Goal: Transaction & Acquisition: Purchase product/service

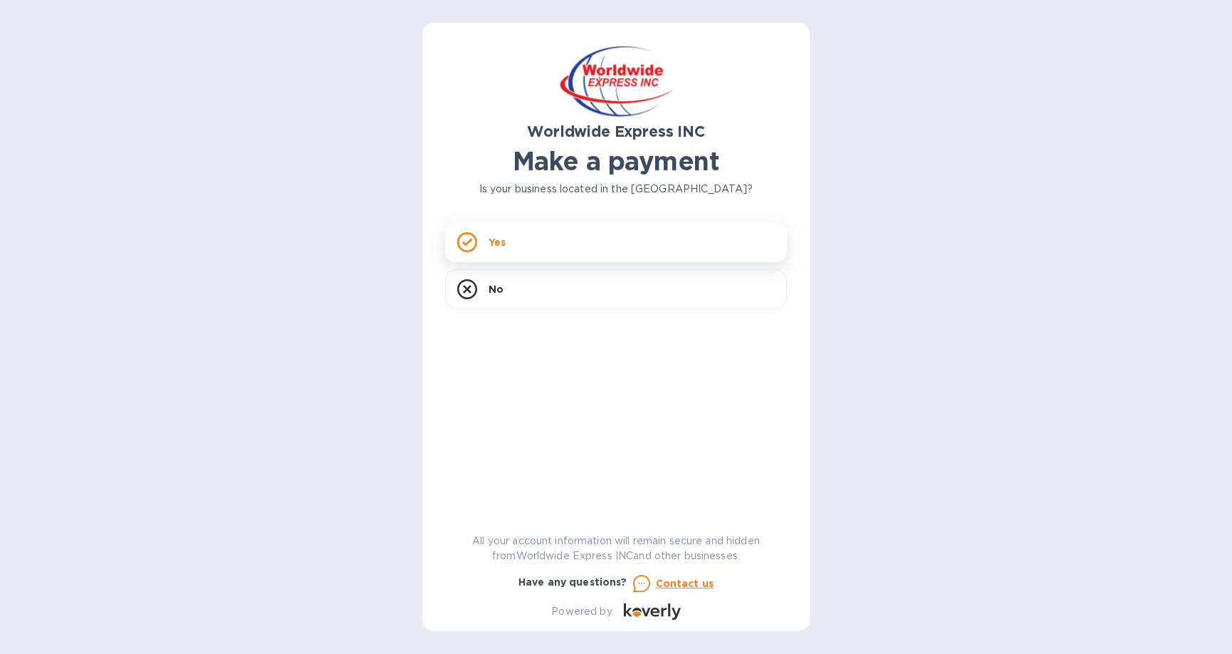
click at [483, 249] on div "Yes" at bounding box center [616, 242] width 342 height 40
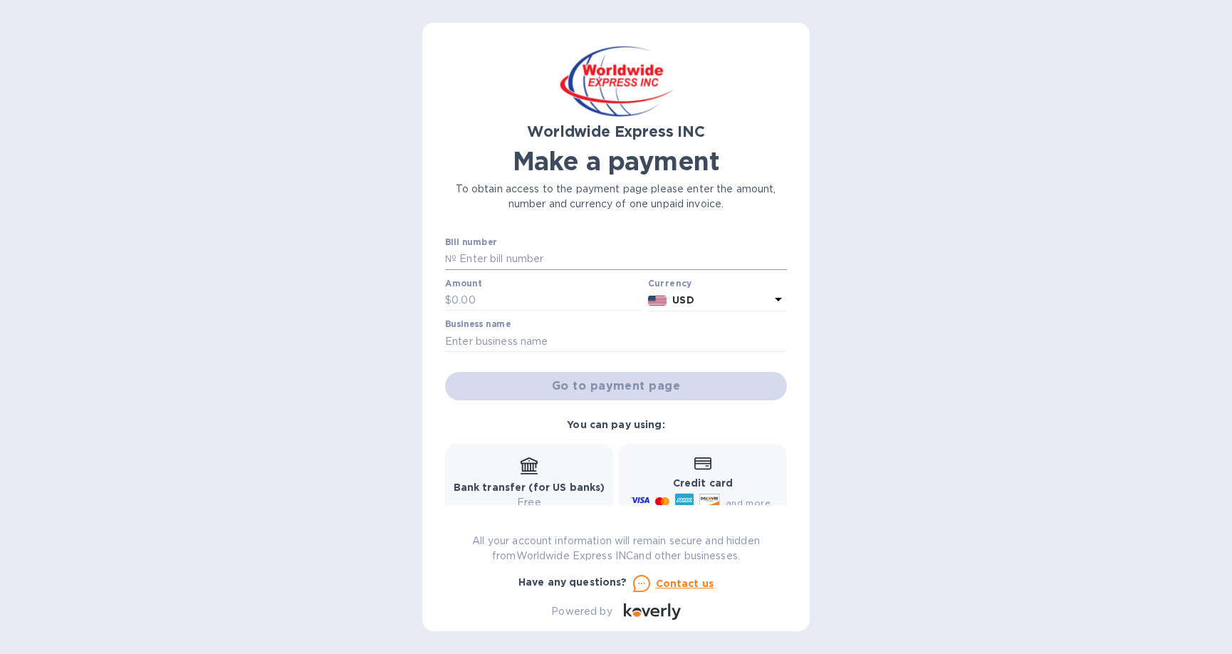
click at [495, 256] on input "text" at bounding box center [621, 258] width 330 height 21
paste input "B00024629"
type input "B00024629"
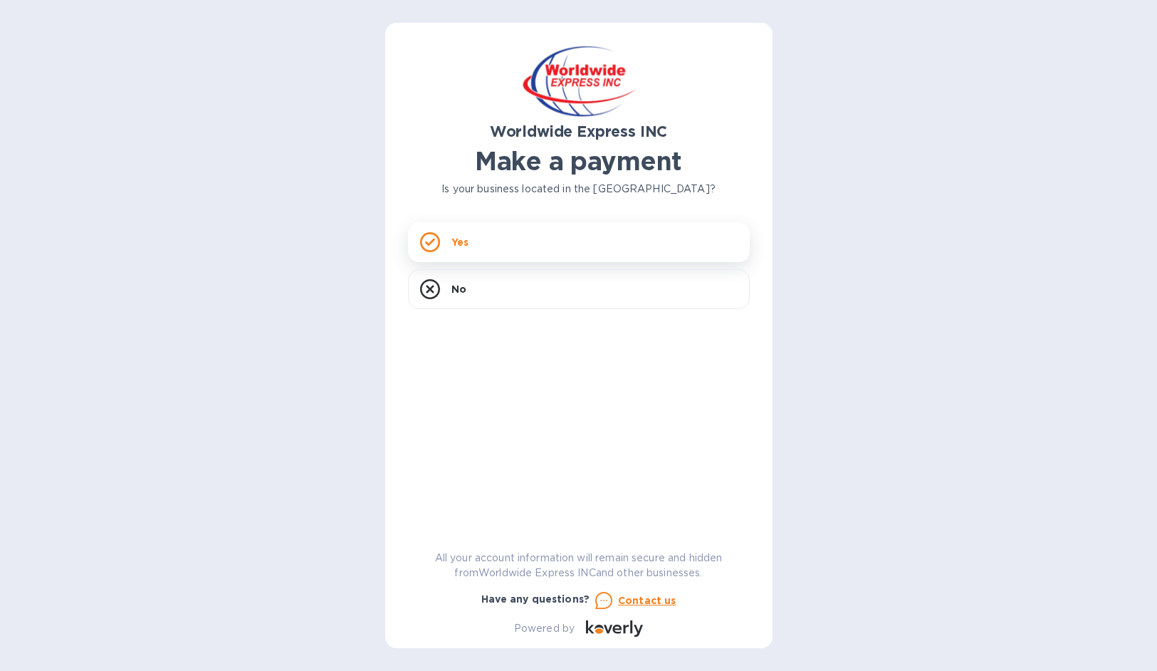
click at [491, 251] on div "Yes" at bounding box center [579, 242] width 342 height 40
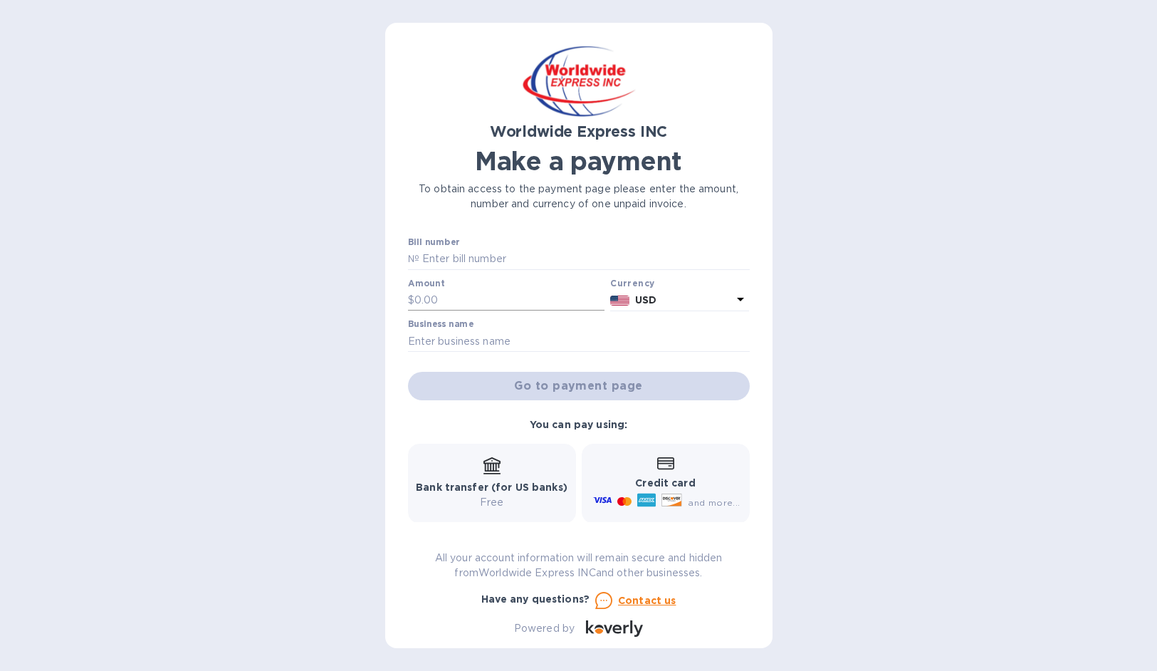
click at [483, 301] on input "text" at bounding box center [509, 300] width 191 height 21
paste input "4,112.79"
type input "4,112.79"
click at [479, 266] on input "text" at bounding box center [584, 258] width 330 height 21
click at [478, 256] on input "text" at bounding box center [584, 258] width 330 height 21
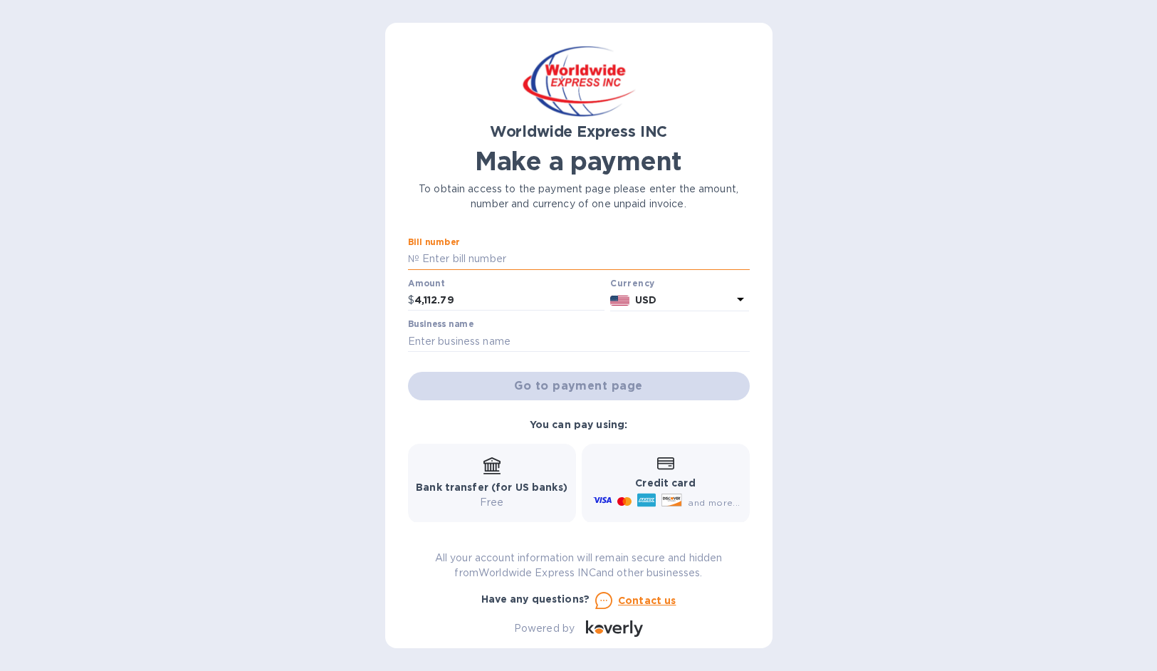
paste input "4,112.79"
type input "4,112.79"
click at [449, 338] on input "text" at bounding box center [579, 340] width 342 height 21
drag, startPoint x: 462, startPoint y: 258, endPoint x: 382, endPoint y: 258, distance: 80.4
click at [382, 258] on div "Worldwide Express INC Make a payment To obtain access to the payment page pleas…" at bounding box center [578, 335] width 1157 height 671
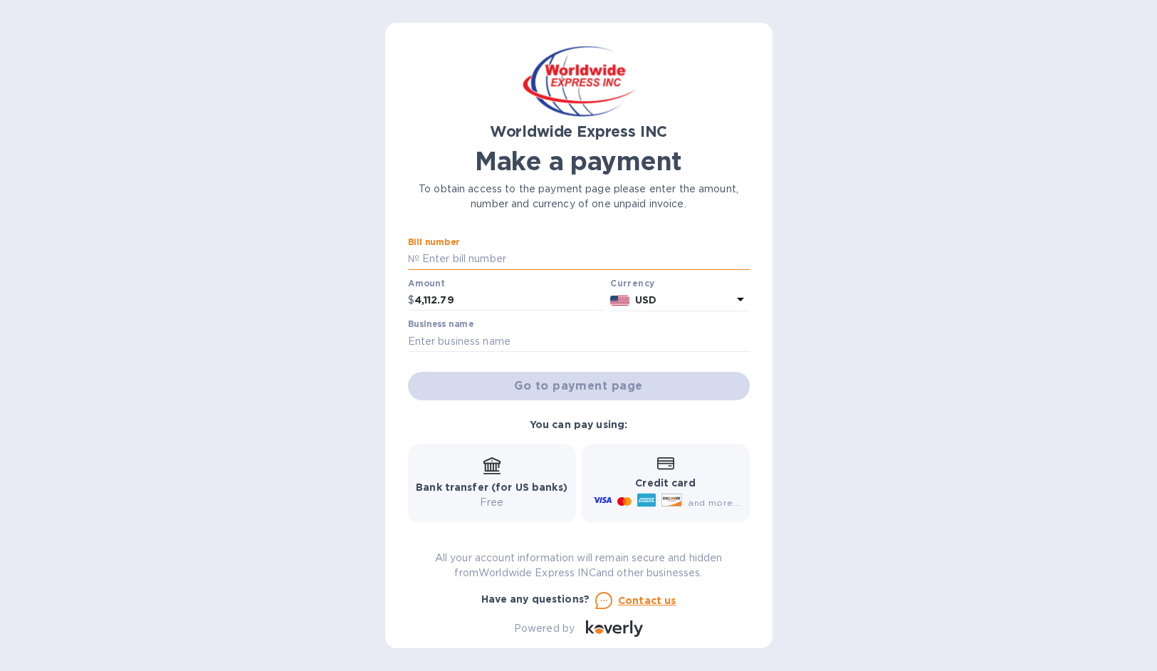
click at [497, 263] on input "text" at bounding box center [584, 258] width 330 height 21
paste input "B00024629"
type input "B00024629"
click at [481, 335] on input "text" at bounding box center [579, 340] width 342 height 21
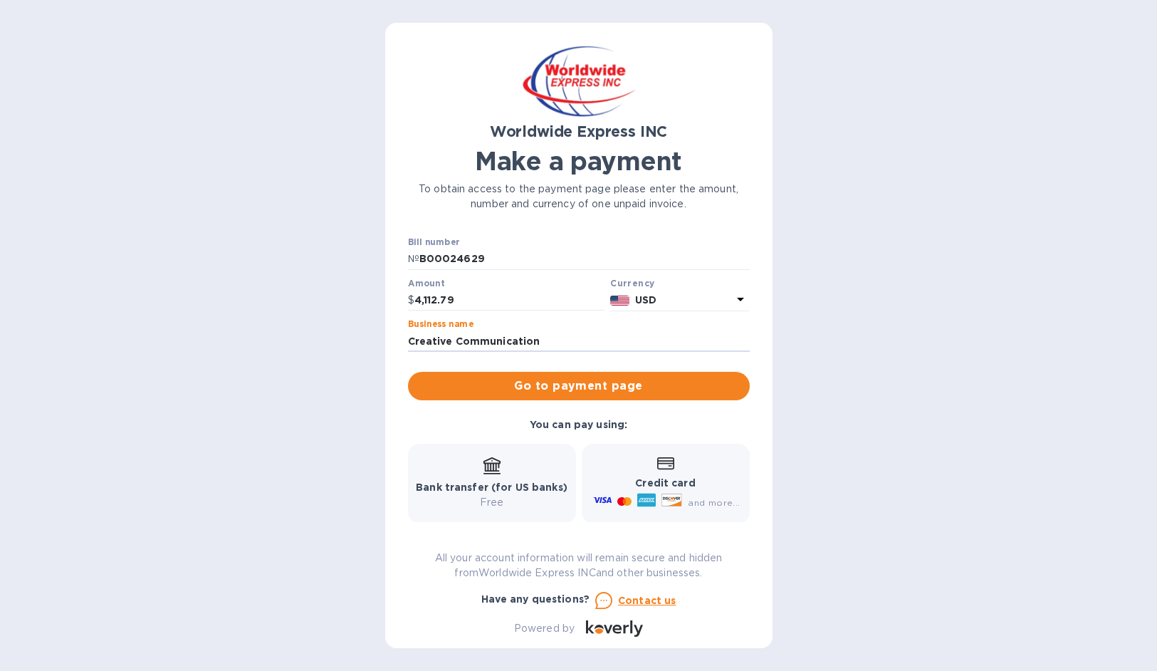
type input "Creative Communication"
click at [610, 446] on div "Credit card and more..." at bounding box center [666, 484] width 168 height 80
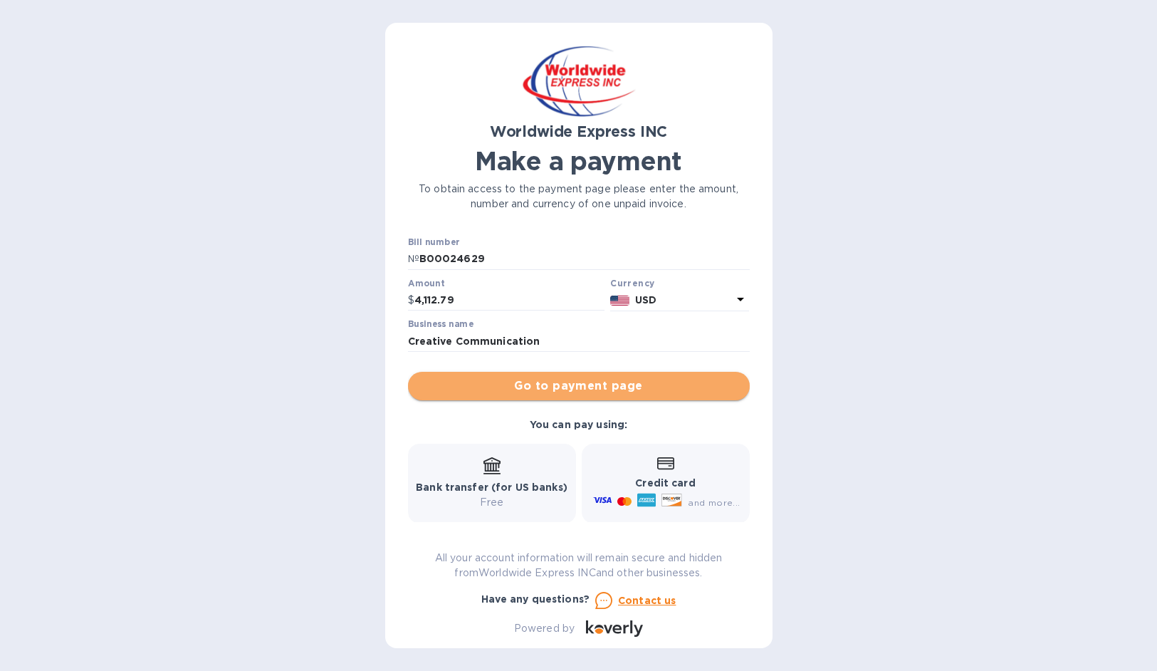
click at [607, 389] on span "Go to payment page" at bounding box center [578, 385] width 319 height 17
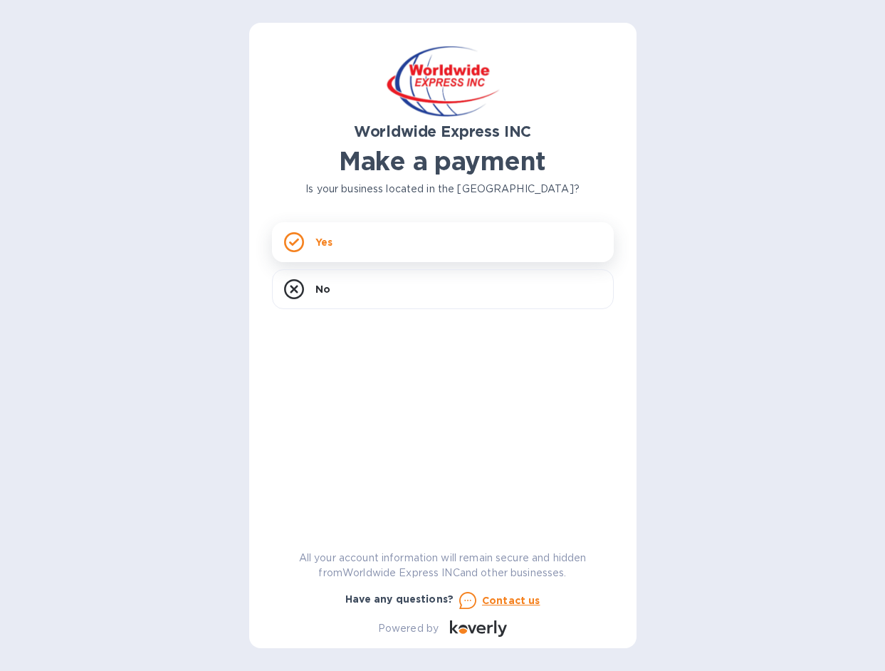
click at [379, 248] on div "Yes" at bounding box center [443, 242] width 342 height 40
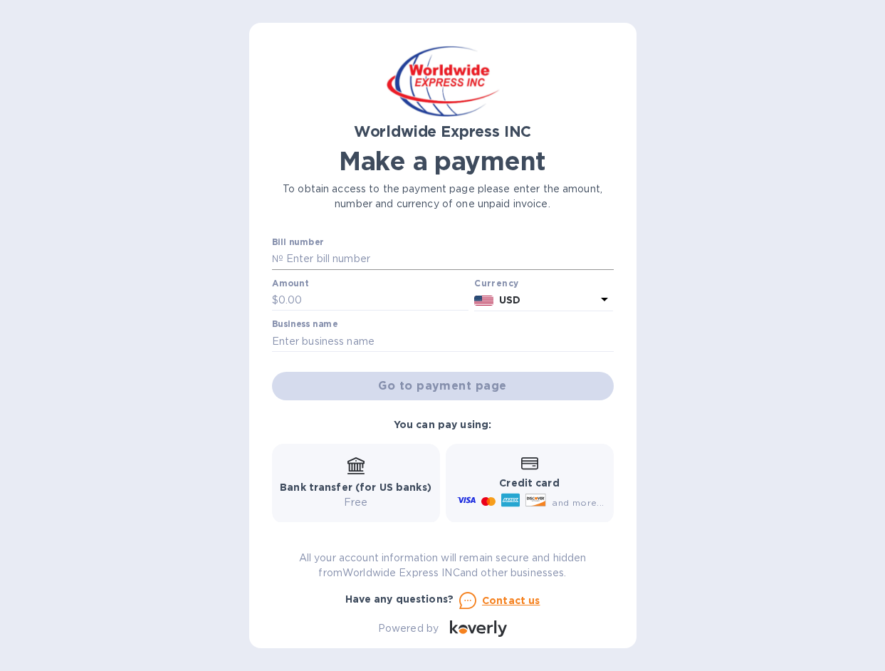
click at [336, 266] on input "text" at bounding box center [448, 258] width 330 height 21
paste input "B00024629"
type input "B00024629"
click at [330, 301] on input "text" at bounding box center [373, 300] width 191 height 21
type input "4,112.79"
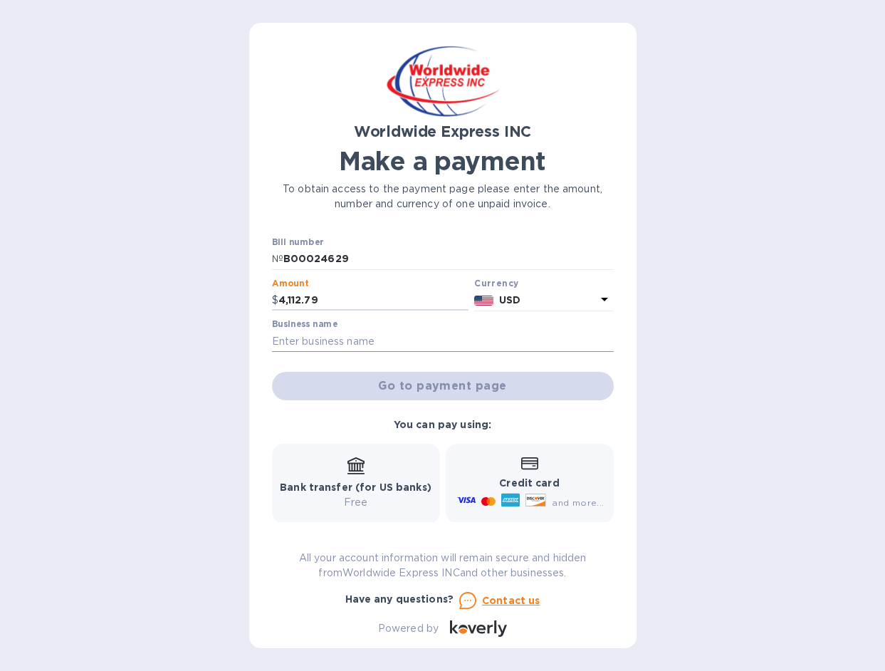
click at [321, 342] on input "text" at bounding box center [443, 340] width 342 height 21
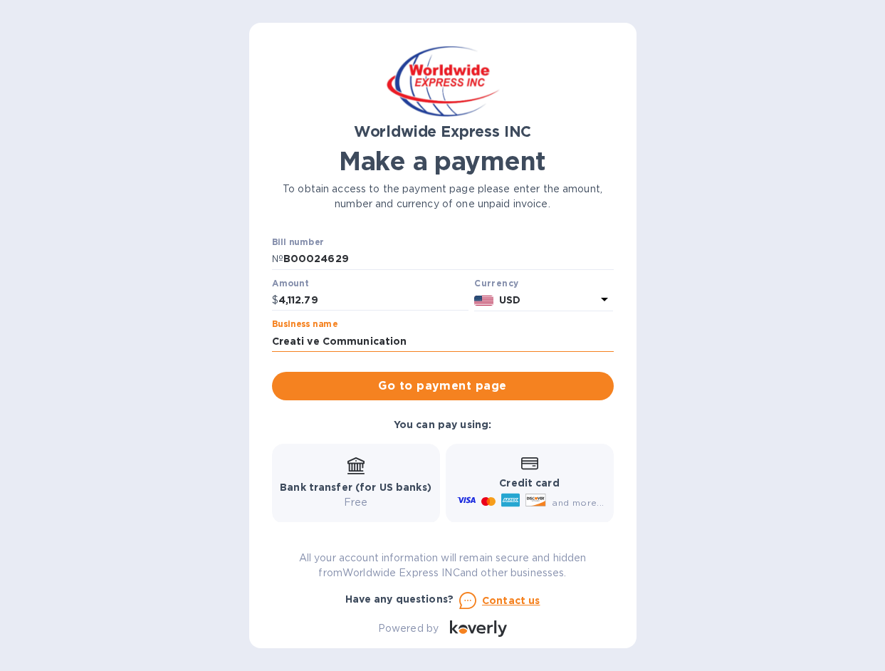
click at [308, 338] on input "Creati ve Communication" at bounding box center [443, 340] width 342 height 21
type input "Creative Communication"
click at [370, 381] on span "Go to payment page" at bounding box center [442, 385] width 319 height 17
